Goal: Task Accomplishment & Management: Use online tool/utility

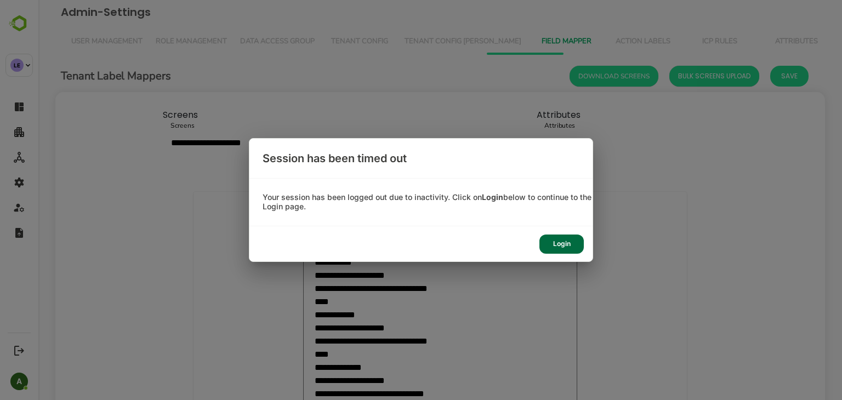
scroll to position [474, 0]
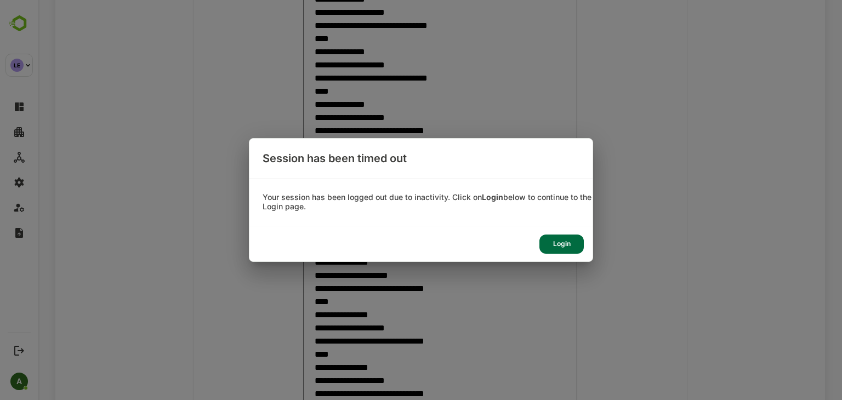
click at [572, 245] on div "Login" at bounding box center [561, 244] width 44 height 19
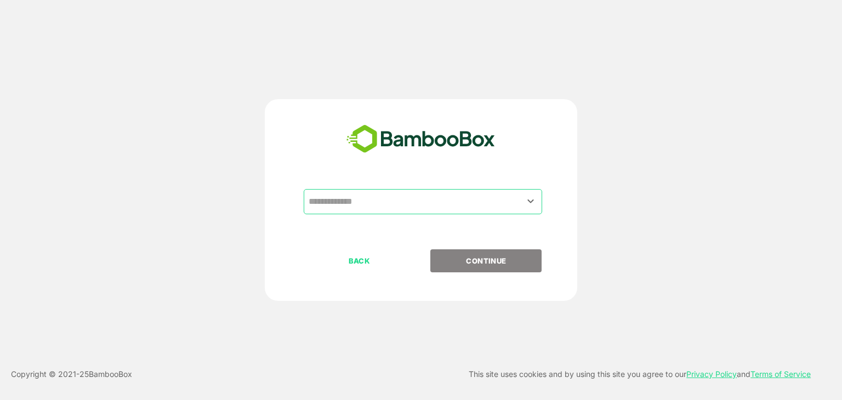
click at [408, 204] on input "text" at bounding box center [423, 201] width 234 height 21
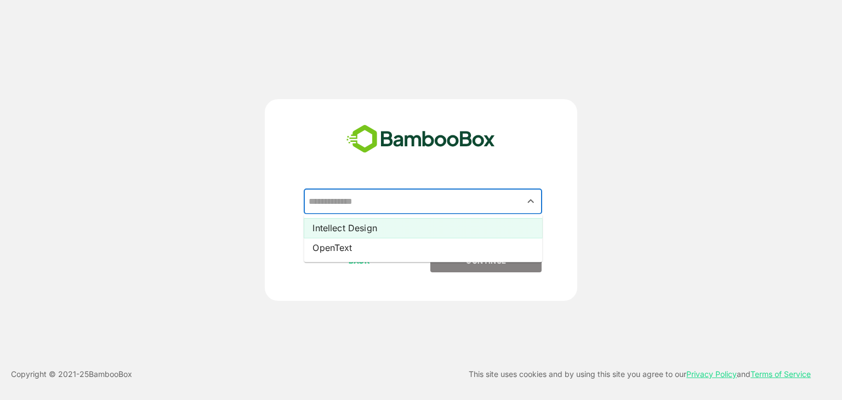
click at [397, 229] on li "Intellect Design" at bounding box center [423, 228] width 238 height 20
type input "**********"
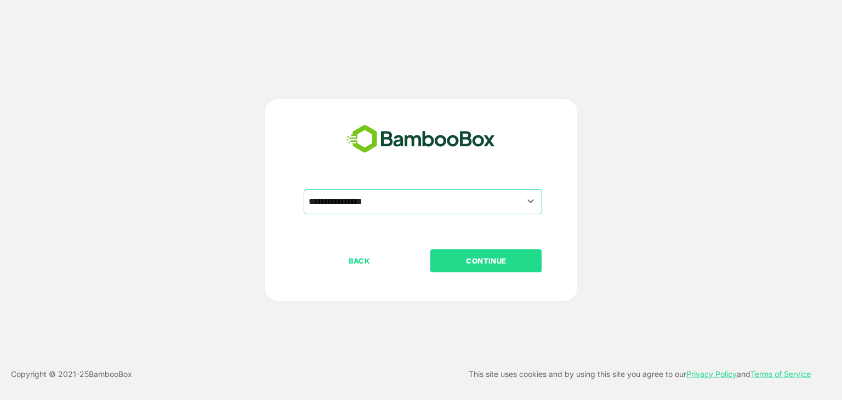
click at [480, 265] on p "CONTINUE" at bounding box center [486, 261] width 110 height 12
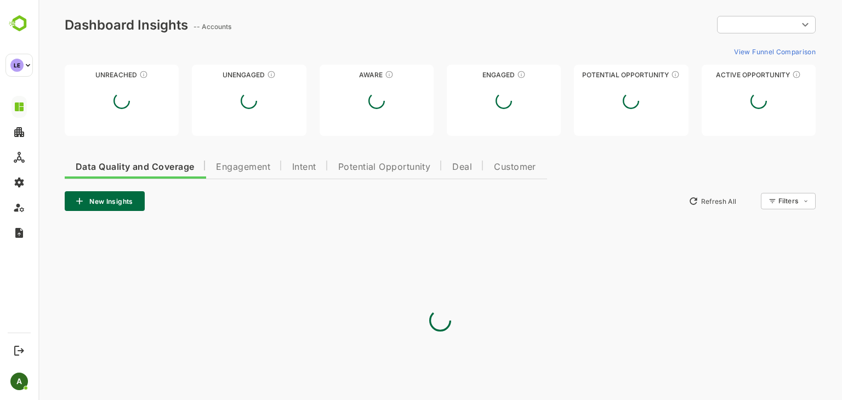
type input "**********"
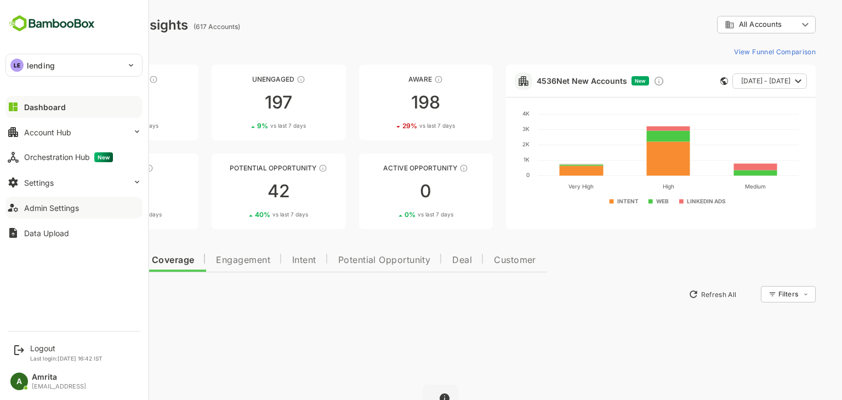
click at [39, 211] on div "Admin Settings" at bounding box center [51, 207] width 55 height 9
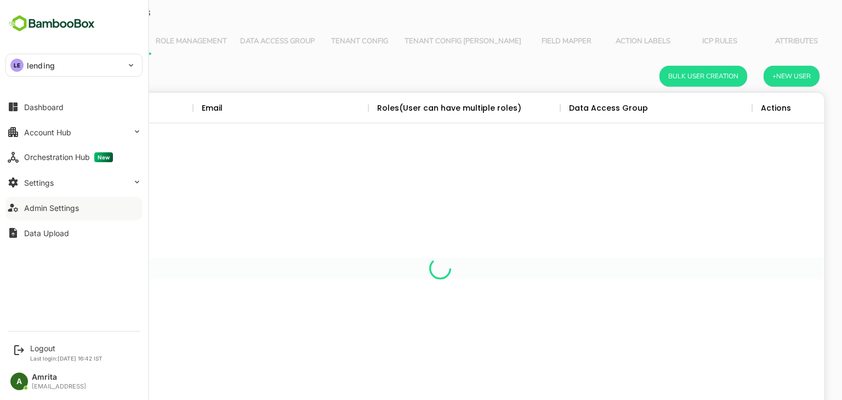
scroll to position [313, 752]
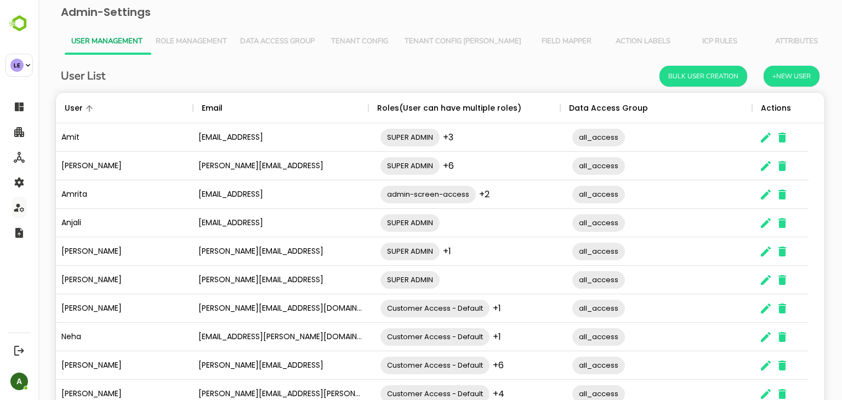
click at [534, 40] on span "Field Mapper" at bounding box center [566, 41] width 64 height 9
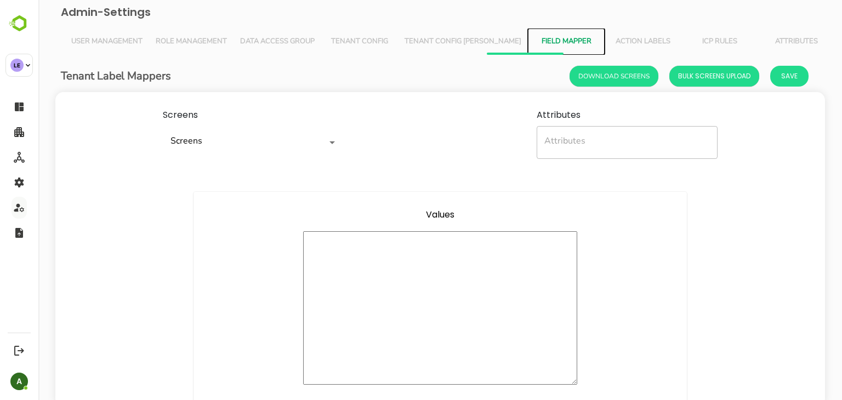
click at [326, 146] on icon "Open" at bounding box center [332, 142] width 13 height 13
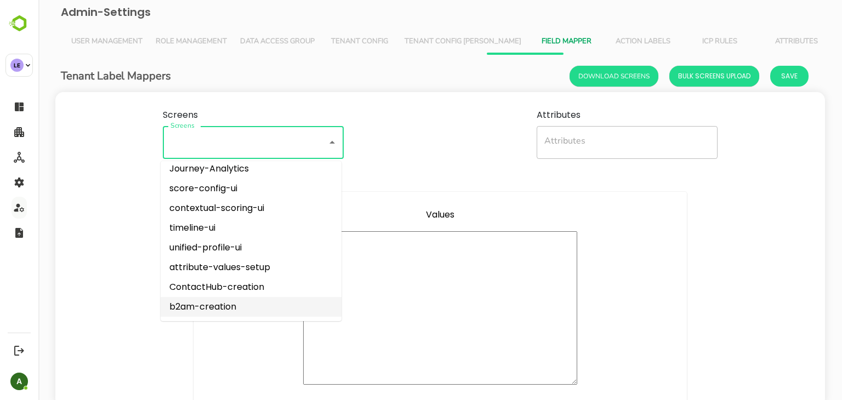
scroll to position [34, 0]
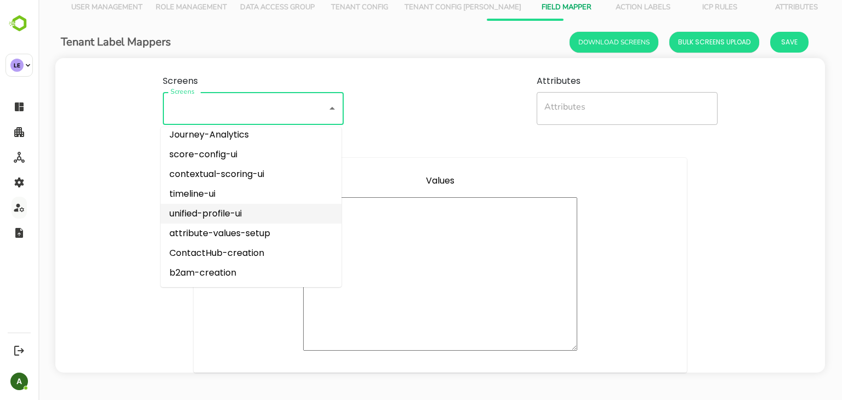
click at [259, 215] on li "unified-profile-ui" at bounding box center [251, 214] width 181 height 20
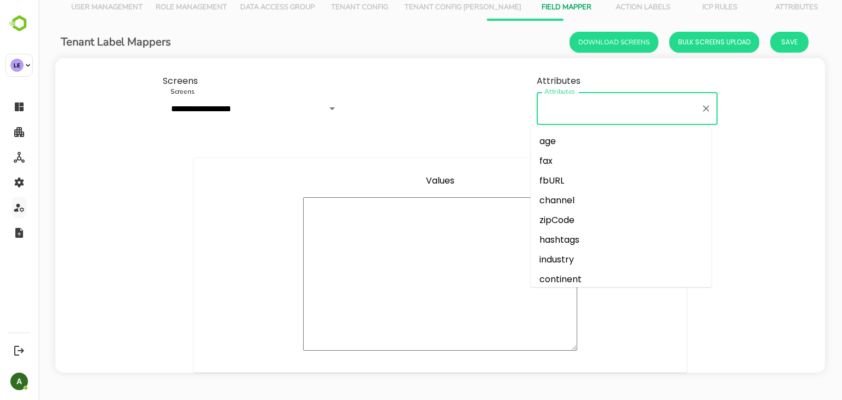
click at [571, 105] on input "Attributes" at bounding box center [619, 108] width 155 height 23
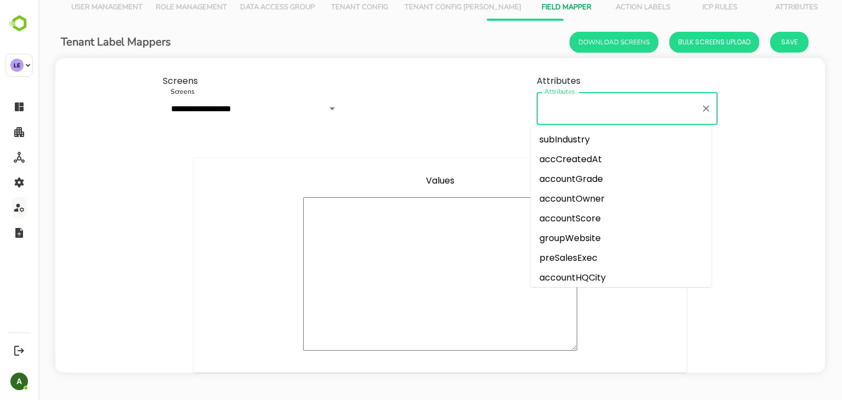
scroll to position [535, 0]
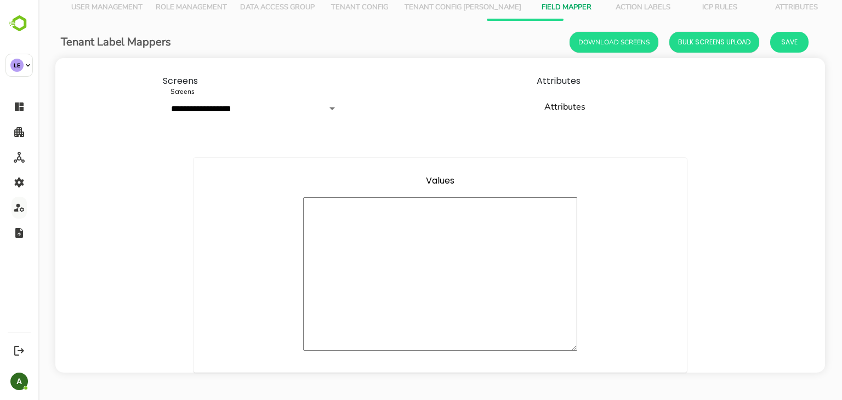
click at [390, 117] on div "**********" at bounding box center [440, 99] width 770 height 83
click at [333, 110] on icon "Open" at bounding box center [332, 108] width 13 height 13
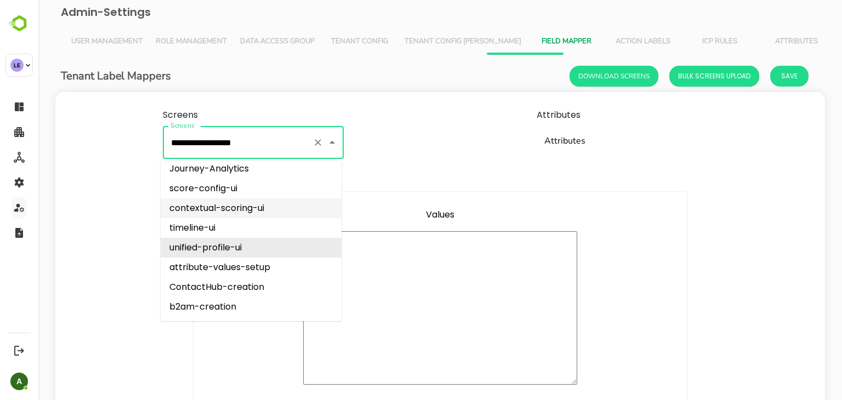
scroll to position [34, 0]
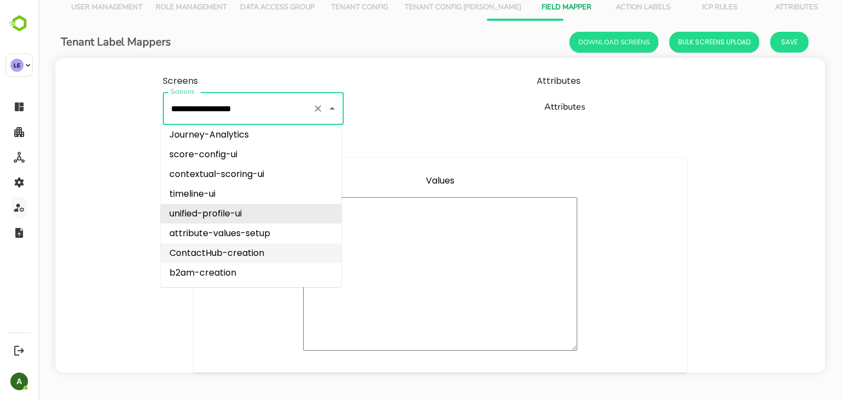
click at [262, 254] on li "ContactHub-creation" at bounding box center [251, 253] width 181 height 20
type input "**********"
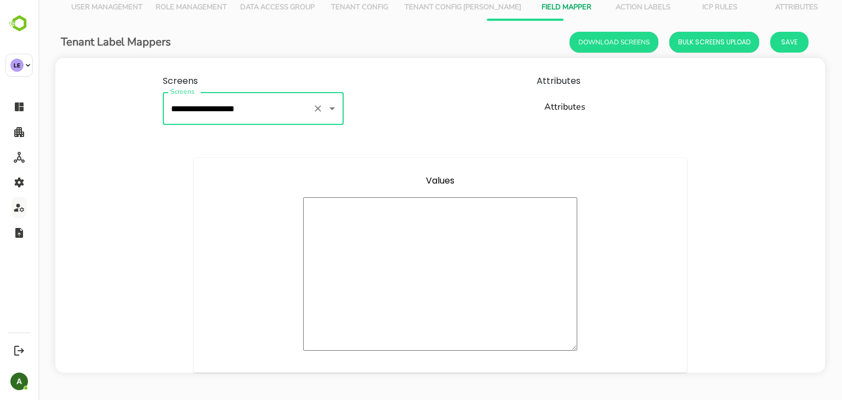
scroll to position [0, 0]
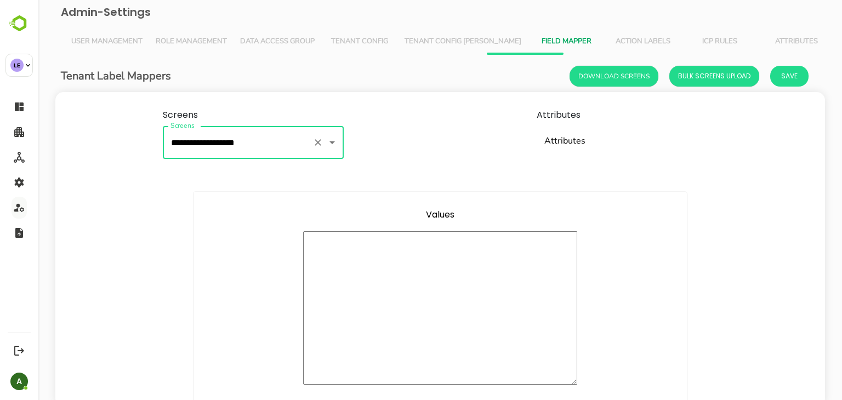
click at [445, 44] on span "Tenant Config [PERSON_NAME]" at bounding box center [463, 41] width 117 height 9
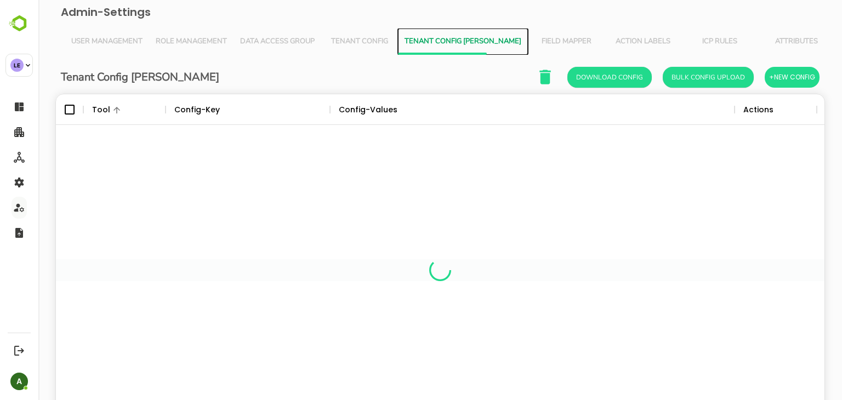
scroll to position [313, 752]
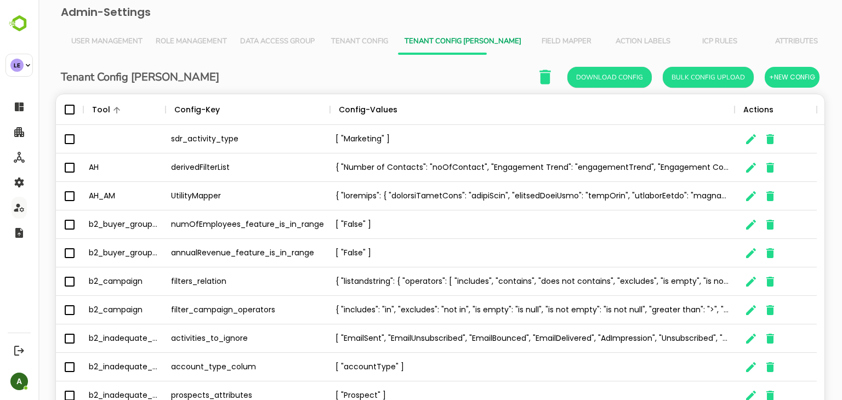
click at [368, 42] on span "Tenant Config" at bounding box center [360, 41] width 64 height 9
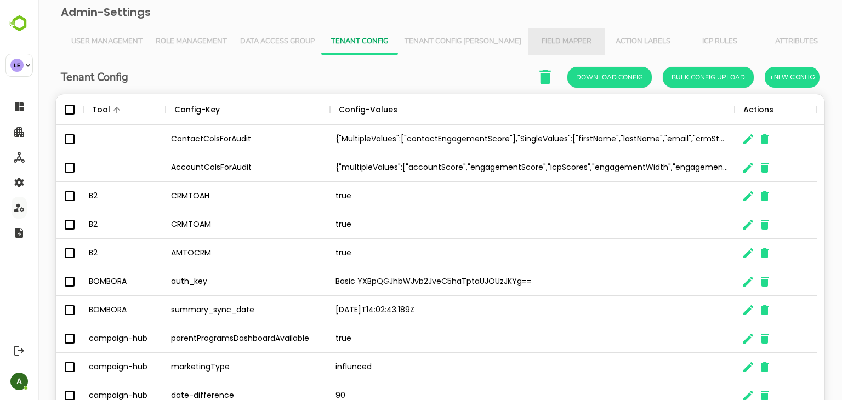
click at [534, 42] on span "Field Mapper" at bounding box center [566, 41] width 64 height 9
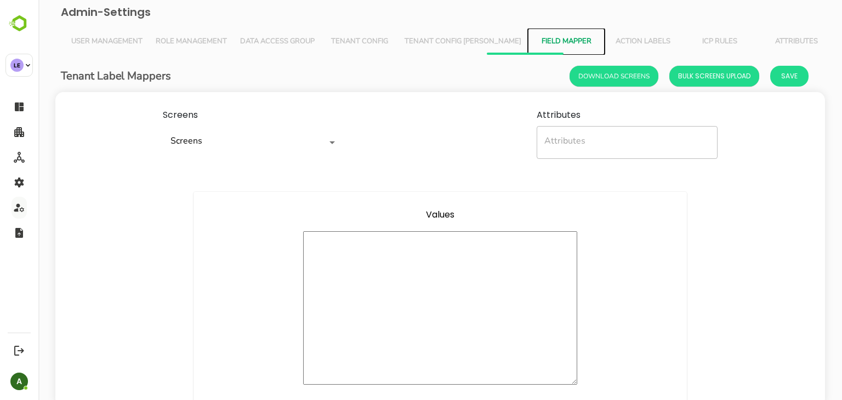
click at [338, 144] on div "Screens" at bounding box center [253, 142] width 181 height 33
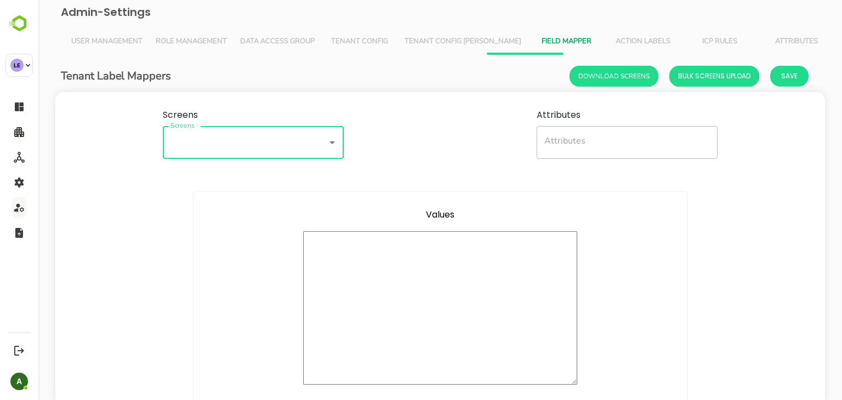
click at [327, 145] on icon "Open" at bounding box center [332, 142] width 13 height 13
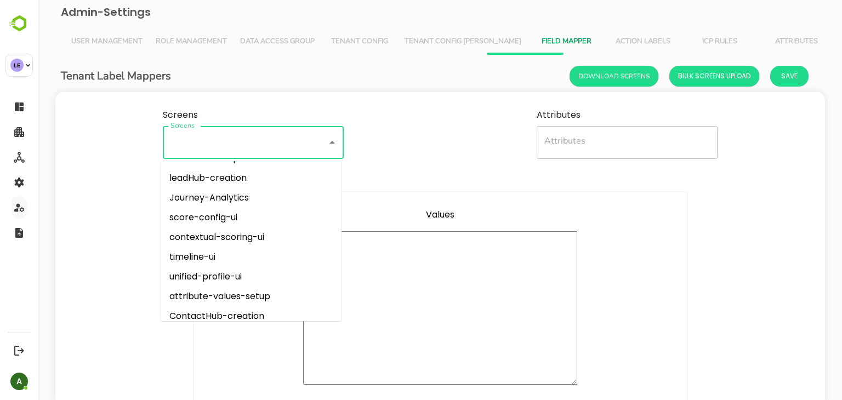
scroll to position [94, 0]
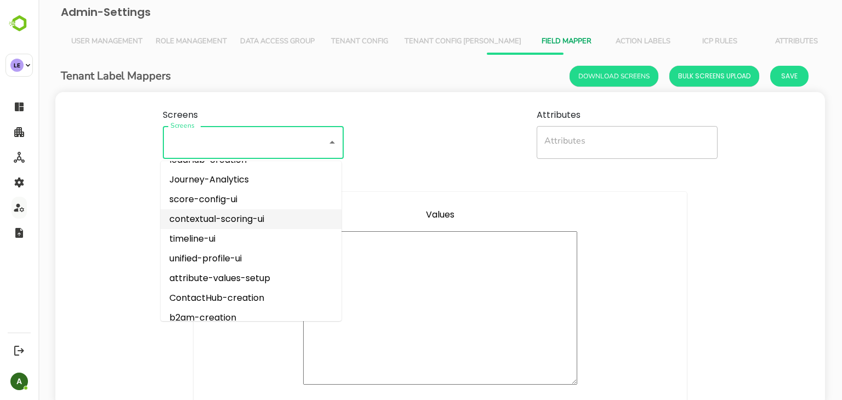
click at [275, 221] on li "contextual-scoring-ui" at bounding box center [251, 219] width 181 height 20
type input "**********"
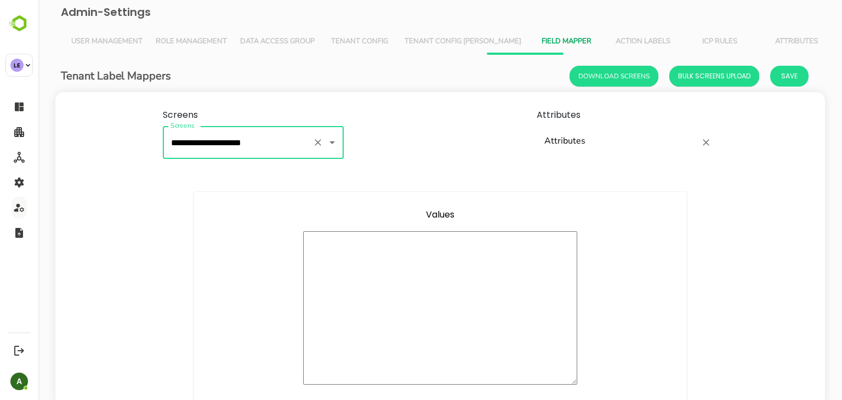
click at [603, 136] on input "Attributes" at bounding box center [619, 142] width 155 height 23
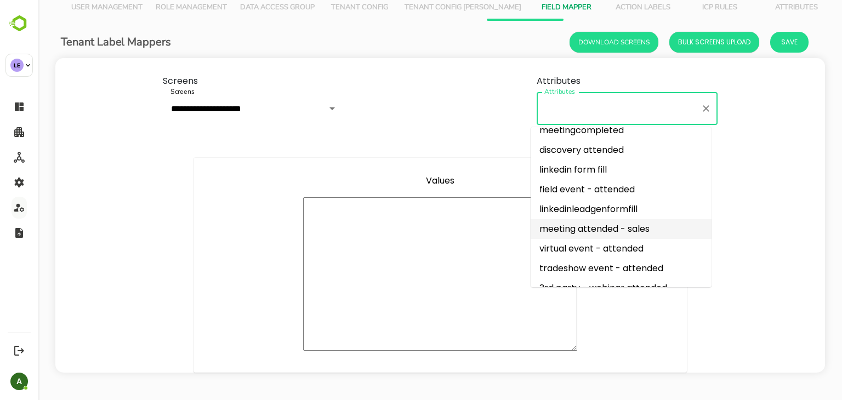
scroll to position [287, 0]
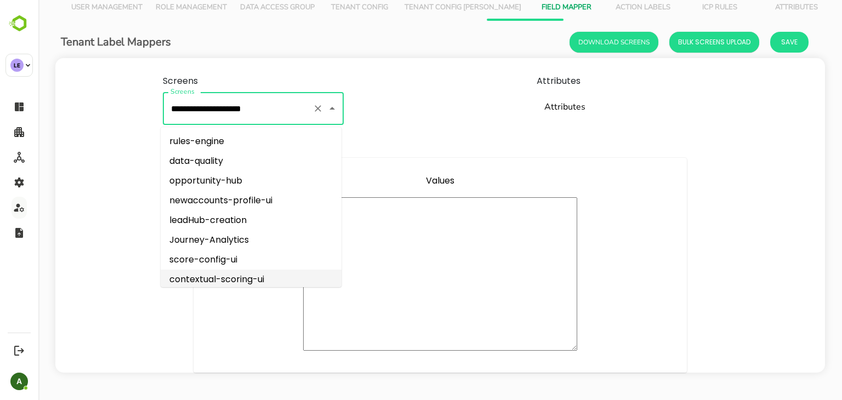
click at [287, 110] on input "**********" at bounding box center [238, 108] width 140 height 23
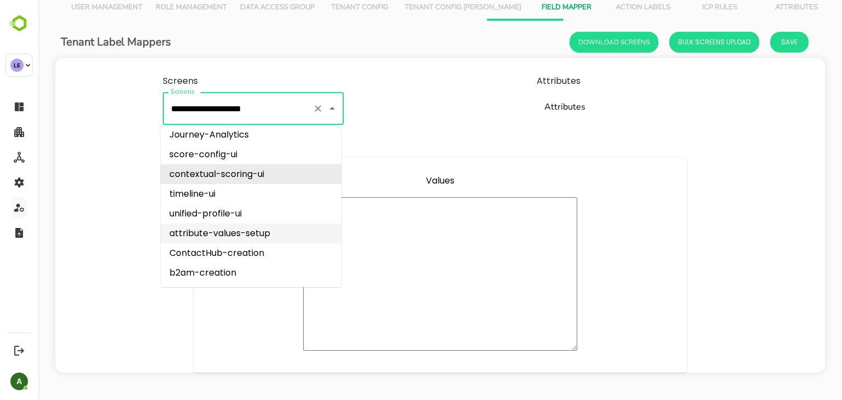
scroll to position [0, 0]
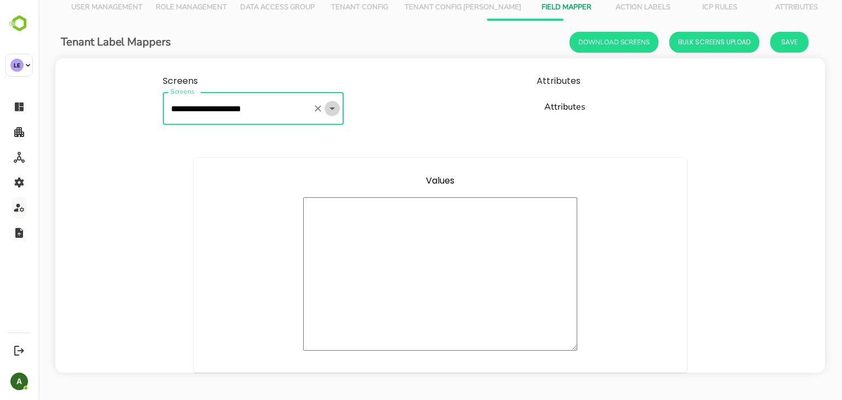
click at [329, 109] on icon "Open" at bounding box center [331, 108] width 5 height 3
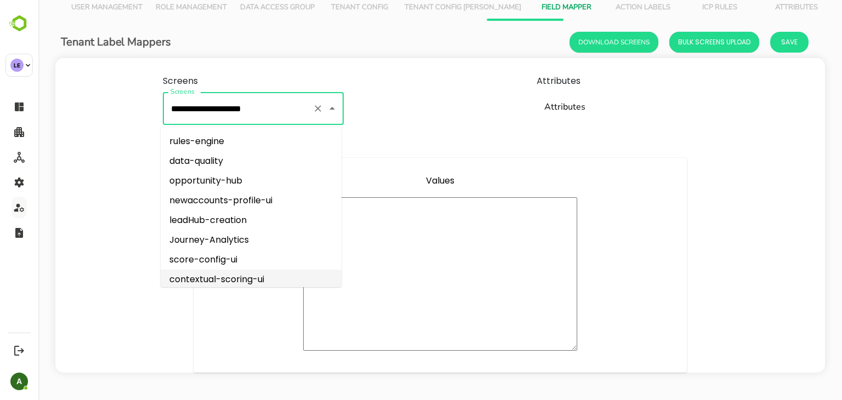
scroll to position [4, 0]
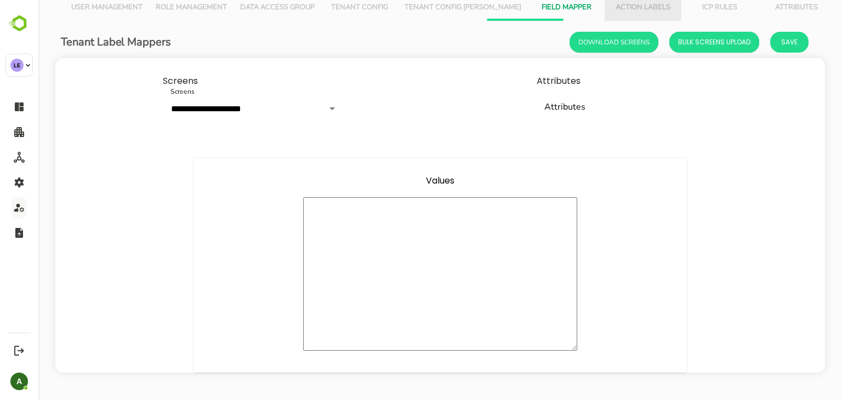
click at [605, 12] on button "Action Labels" at bounding box center [643, 8] width 77 height 26
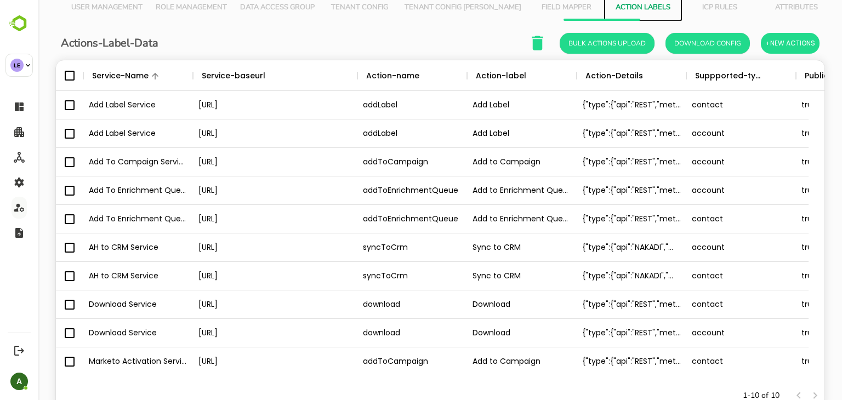
scroll to position [313, 752]
click at [534, 10] on span "Field Mapper" at bounding box center [566, 7] width 64 height 9
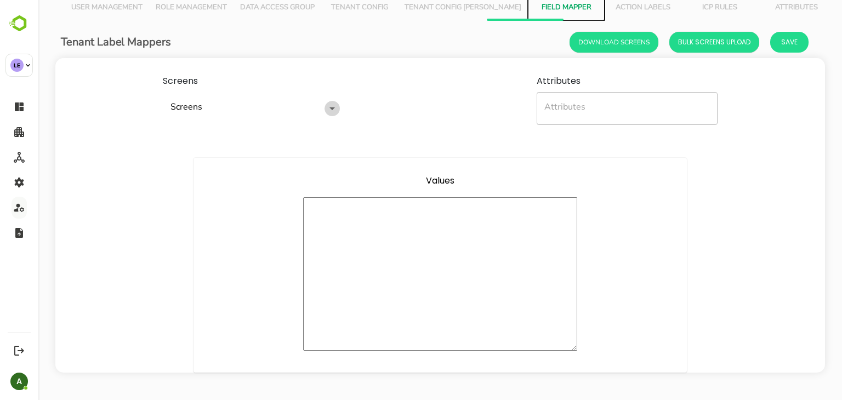
click at [327, 106] on icon "Open" at bounding box center [332, 108] width 13 height 13
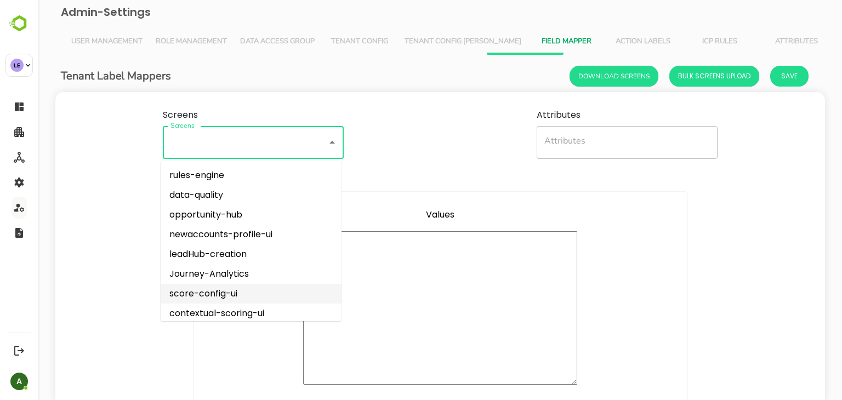
scroll to position [105, 0]
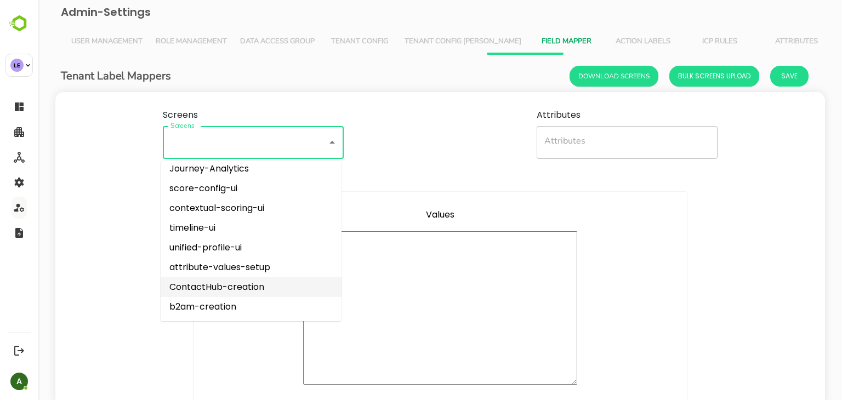
click at [260, 290] on li "ContactHub-creation" at bounding box center [251, 287] width 181 height 20
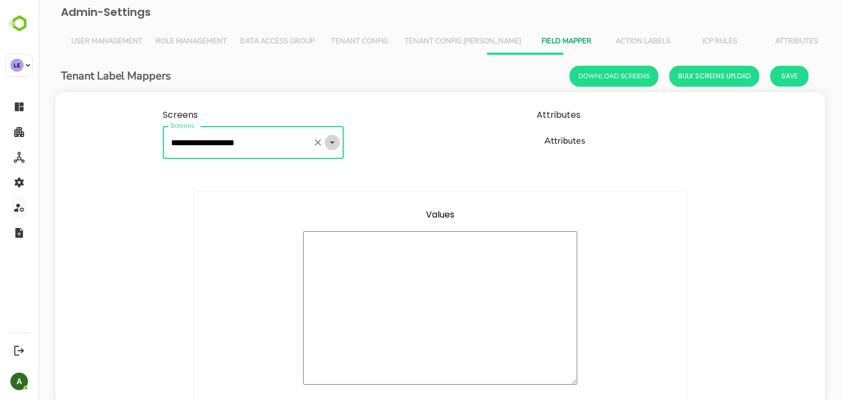
click at [335, 148] on icon "Open" at bounding box center [332, 142] width 13 height 13
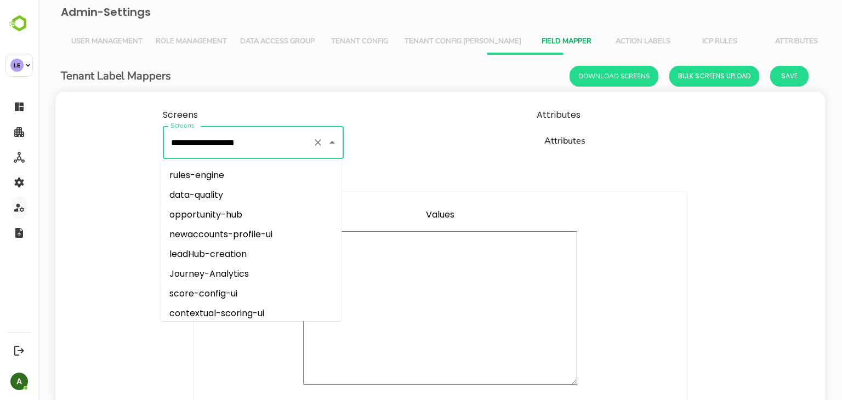
scroll to position [83, 0]
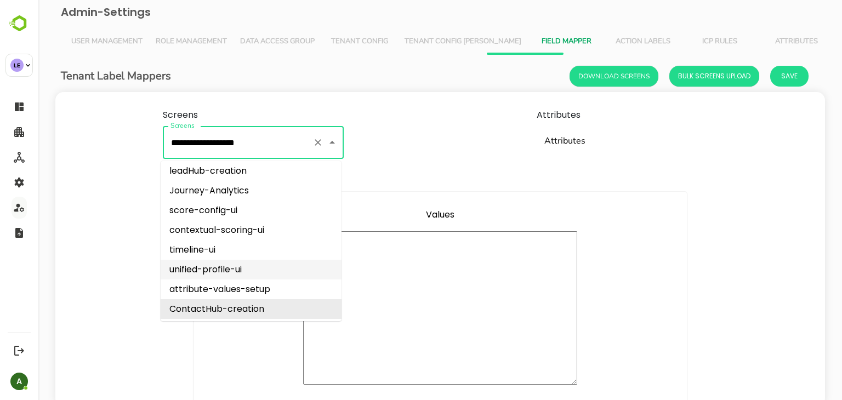
click at [233, 273] on li "unified-profile-ui" at bounding box center [251, 270] width 181 height 20
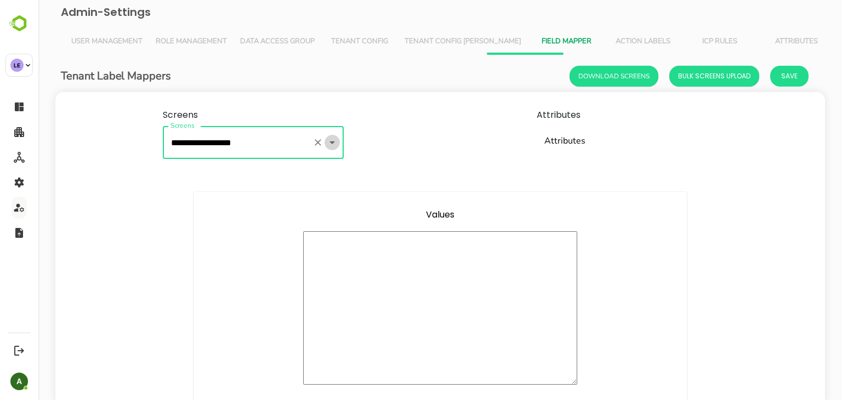
click at [327, 147] on icon "Open" at bounding box center [332, 142] width 13 height 13
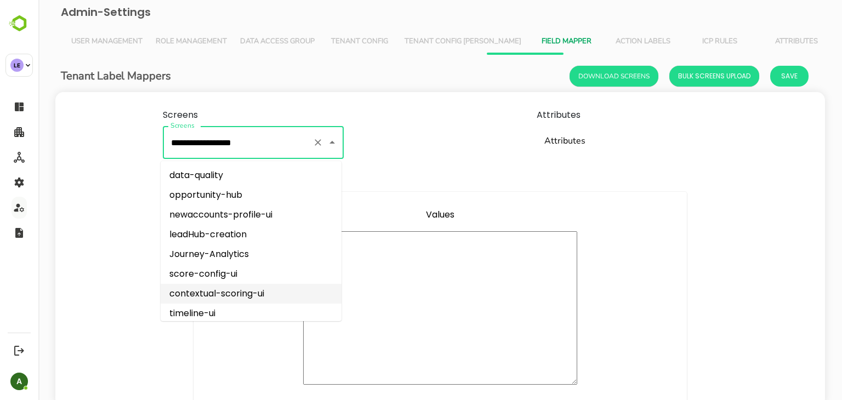
scroll to position [20, 0]
click at [262, 293] on li "contextual-scoring-ui" at bounding box center [251, 294] width 181 height 20
type input "**********"
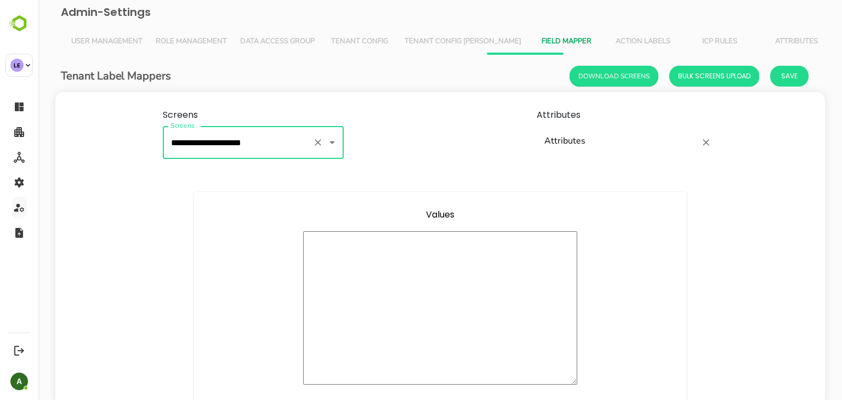
click at [588, 149] on input "Attributes" at bounding box center [619, 142] width 155 height 23
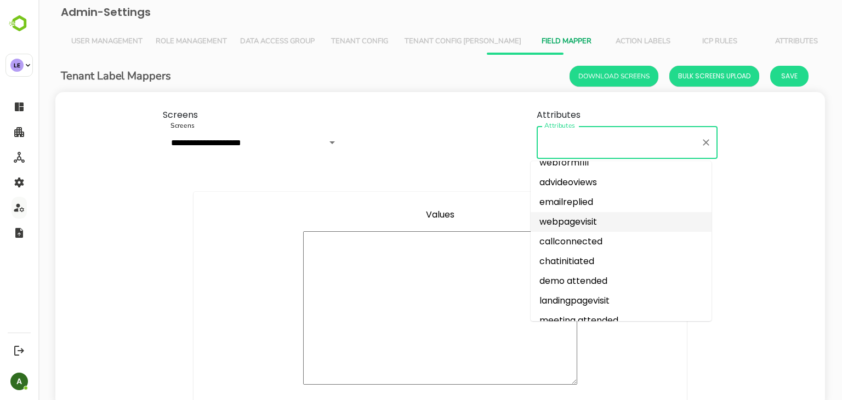
scroll to position [157, 0]
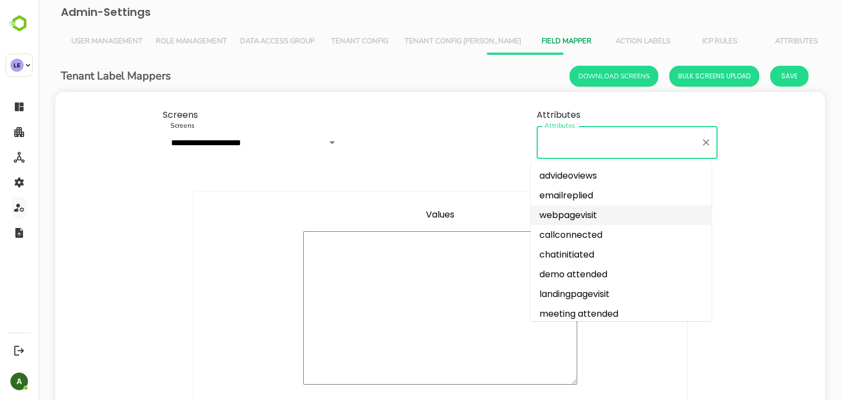
click at [576, 209] on li "webpagevisit" at bounding box center [621, 216] width 181 height 20
type input "**********"
type textarea "**********"
type textarea "*"
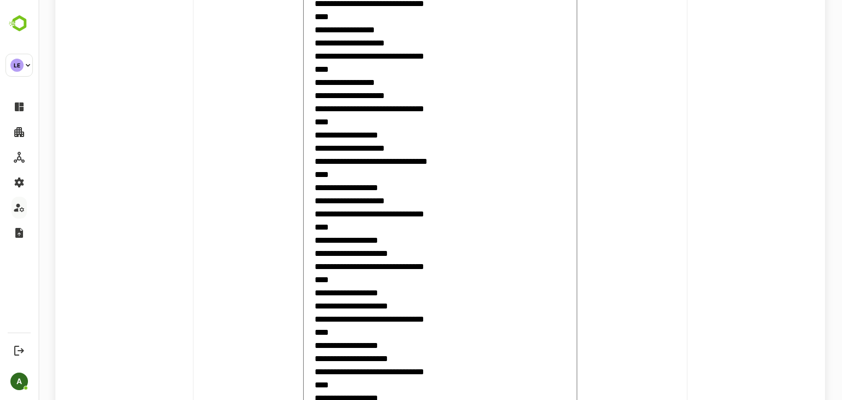
scroll to position [916, 0]
